Goal: Manage account settings

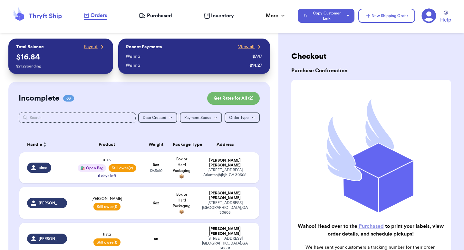
click at [426, 12] on icon at bounding box center [428, 16] width 14 height 14
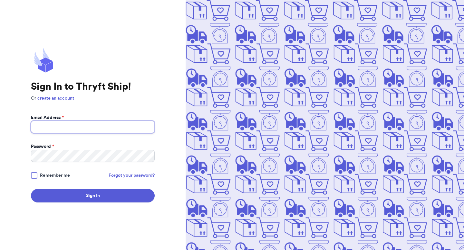
click at [93, 127] on input "Email Address *" at bounding box center [93, 127] width 124 height 12
click at [31, 189] on button "Sign In" at bounding box center [93, 196] width 124 height 14
type input "[PERSON_NAME][EMAIL_ADDRESS][DOMAIN_NAME]"
click at [31, 189] on button "Sign In" at bounding box center [93, 196] width 124 height 14
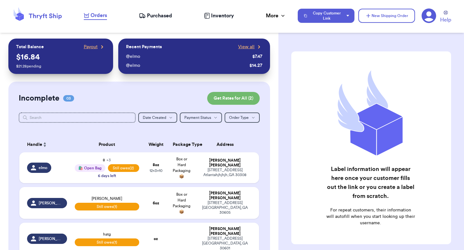
click at [427, 15] on icon at bounding box center [428, 15] width 15 height 15
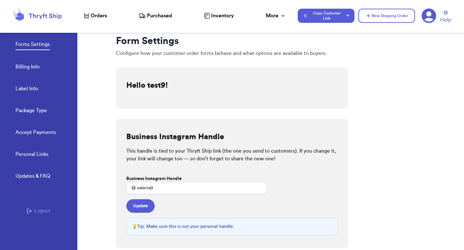
click at [32, 70] on link "Billing Info" at bounding box center [27, 67] width 24 height 9
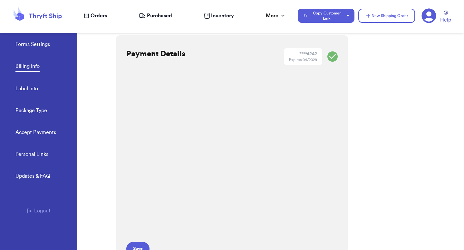
click at [297, 59] on div "Expires: 04/2028" at bounding box center [303, 59] width 28 height 5
click at [333, 54] on icon at bounding box center [332, 57] width 10 height 10
click at [298, 61] on div "Expires: 04/2028" at bounding box center [303, 59] width 28 height 5
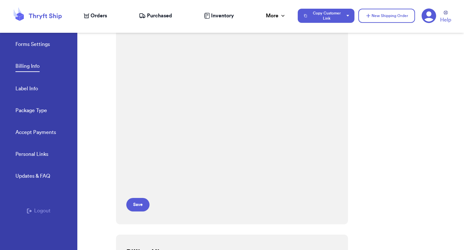
scroll to position [26, 0]
